Goal: Task Accomplishment & Management: Manage account settings

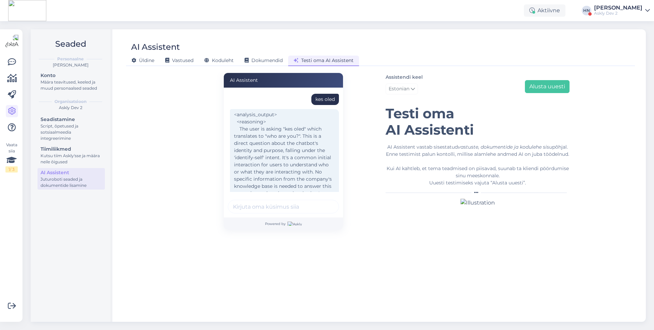
click at [227, 119] on div "kes oled <analysis_output> <reasoning> The user is asking "kes oled" which tran…" at bounding box center [283, 152] width 119 height 130
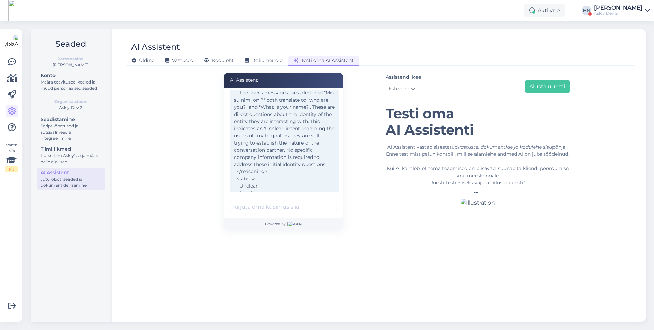
scroll to position [248, 0]
click at [433, 73] on div "Assistendi keel Estonian Alusta uuesti" at bounding box center [477, 85] width 184 height 24
click at [415, 78] on label "Assistendi keel" at bounding box center [403, 77] width 37 height 7
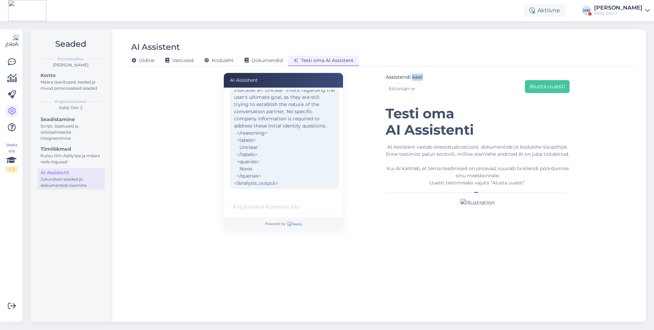
click at [415, 78] on label "Assistendi keel" at bounding box center [403, 77] width 37 height 7
